Goal: Transaction & Acquisition: Download file/media

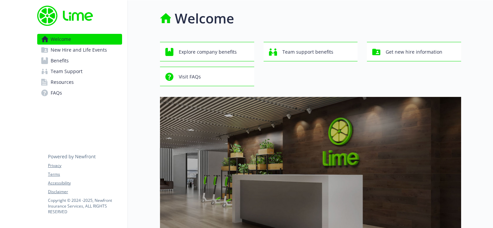
click at [93, 61] on link "Benefits" at bounding box center [79, 60] width 85 height 11
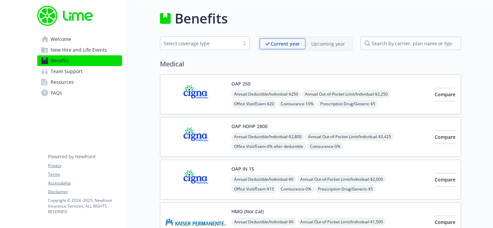
scroll to position [0, 0]
click at [236, 82] on button "OAP 250" at bounding box center [240, 83] width 19 height 7
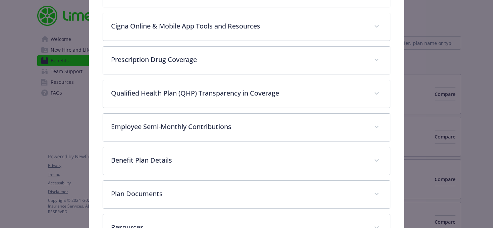
scroll to position [334, 0]
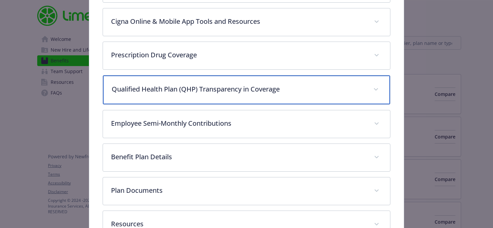
click at [236, 82] on div "Qualified Health Plan (QHP) Transparency in Coverage" at bounding box center [246, 89] width 287 height 29
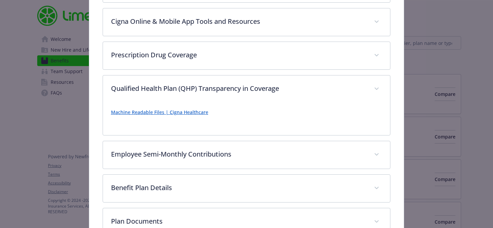
click at [180, 113] on link "Machine Readable Files | Cigna Healthcare" at bounding box center [159, 112] width 97 height 6
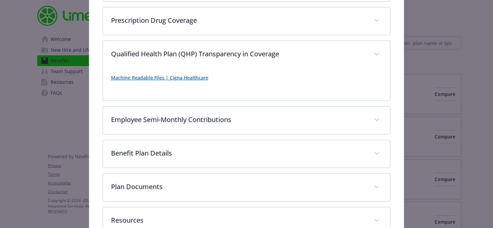
scroll to position [380, 0]
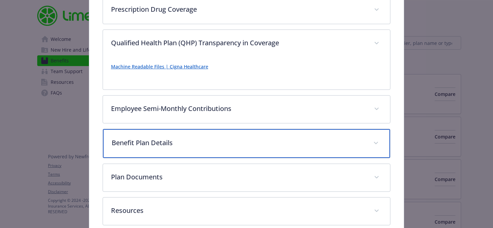
click at [190, 138] on p "Benefit Plan Details" at bounding box center [239, 143] width 254 height 10
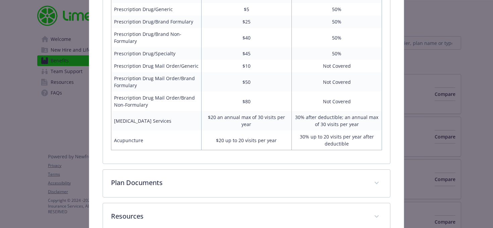
scroll to position [789, 0]
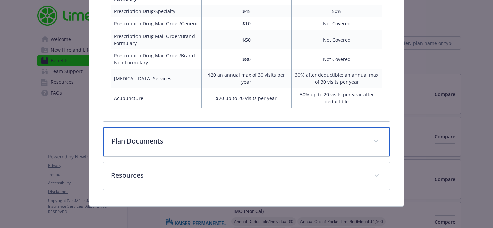
click at [134, 149] on div "Plan Documents" at bounding box center [246, 141] width 287 height 29
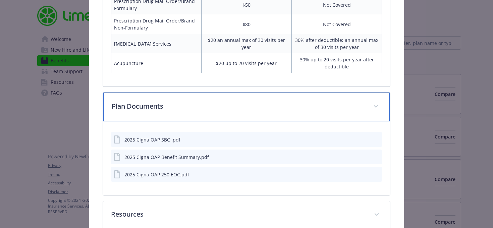
scroll to position [863, 0]
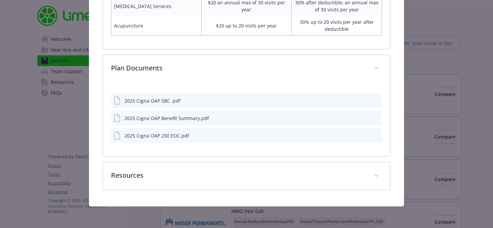
click at [367, 98] on icon "download file" at bounding box center [364, 100] width 5 height 5
click at [363, 117] on icon "download file" at bounding box center [364, 117] width 5 height 5
click at [363, 135] on icon "download file" at bounding box center [364, 134] width 5 height 5
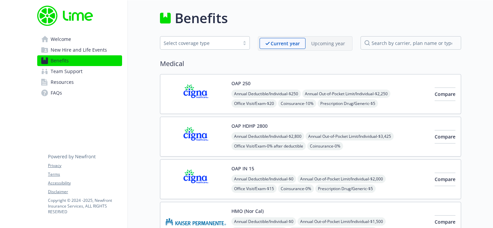
click at [202, 137] on img at bounding box center [196, 136] width 60 height 28
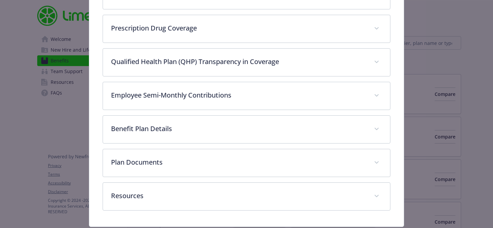
scroll to position [381, 0]
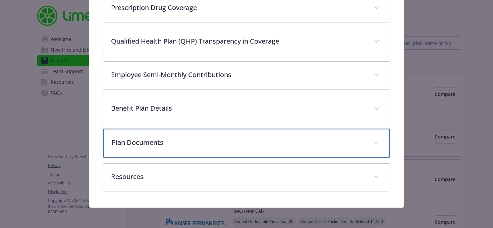
click at [229, 132] on div "Plan Documents" at bounding box center [246, 143] width 287 height 29
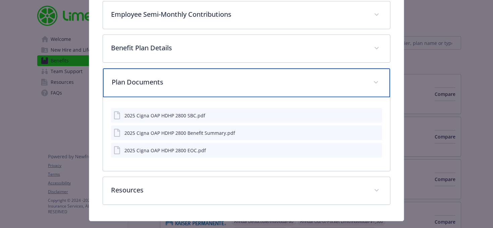
scroll to position [457, 0]
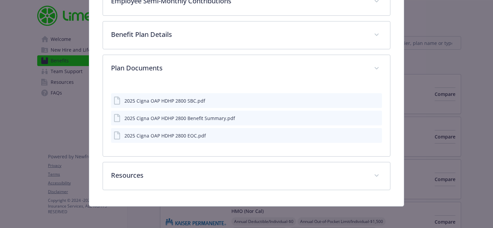
click at [362, 100] on icon "download file" at bounding box center [364, 100] width 5 height 5
click at [364, 119] on icon "download file" at bounding box center [364, 117] width 5 height 5
click at [364, 135] on icon "download file" at bounding box center [364, 134] width 4 height 4
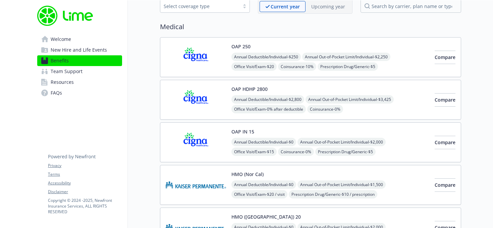
click at [185, 140] on img at bounding box center [196, 142] width 60 height 28
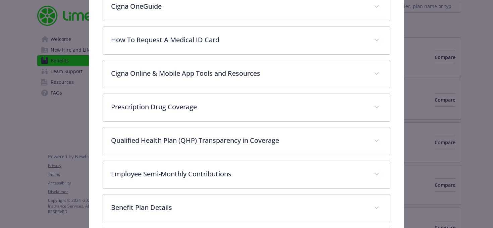
scroll to position [381, 0]
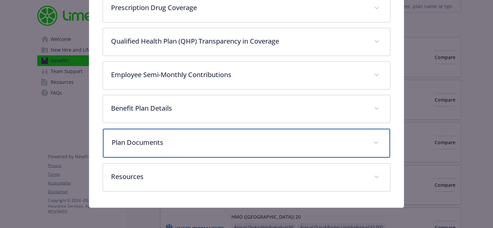
click at [297, 137] on p "Plan Documents" at bounding box center [239, 142] width 254 height 10
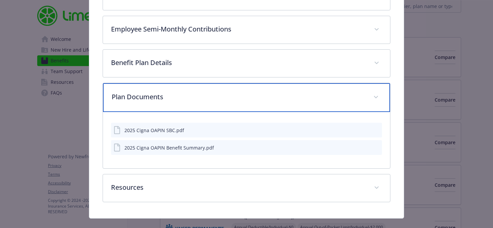
scroll to position [436, 0]
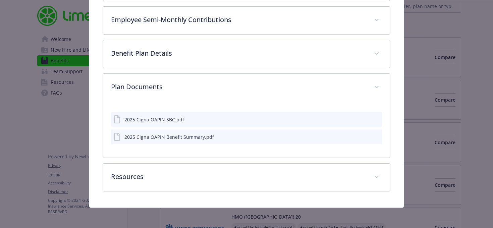
click at [363, 120] on icon "download file" at bounding box center [364, 118] width 5 height 5
click at [365, 137] on icon "download file" at bounding box center [364, 136] width 5 height 5
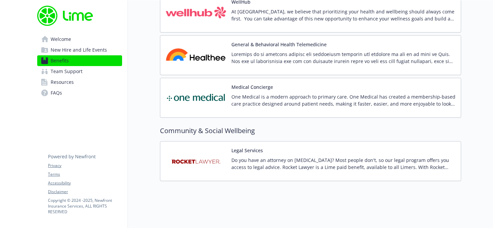
scroll to position [1526, 0]
